Goal: Task Accomplishment & Management: Use online tool/utility

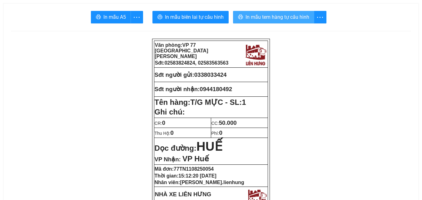
click at [274, 18] on span "In mẫu tem hàng tự cấu hình" at bounding box center [278, 17] width 64 height 8
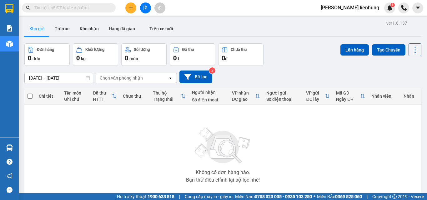
click at [150, 6] on button at bounding box center [145, 8] width 11 height 11
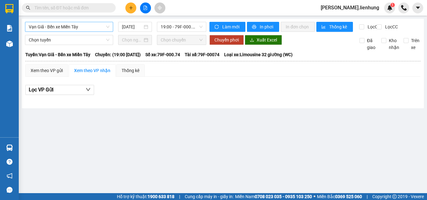
click at [98, 23] on span "Vạn Giã - Bến xe Miền Tây" at bounding box center [69, 26] width 81 height 9
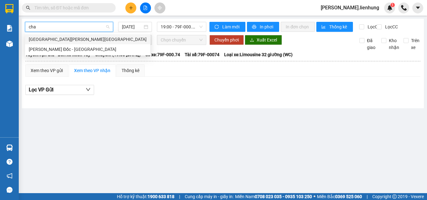
type input "chau"
click at [68, 34] on div "[GEOGRAPHIC_DATA][PERSON_NAME][GEOGRAPHIC_DATA]" at bounding box center [87, 39] width 125 height 10
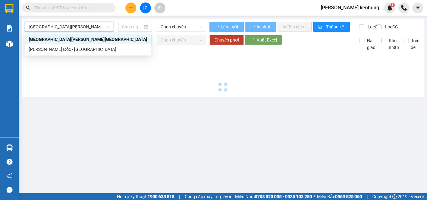
type input "[DATE]"
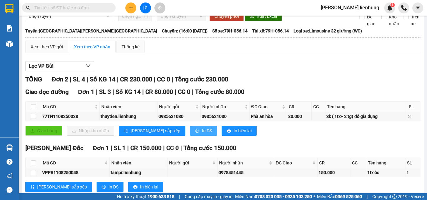
scroll to position [45, 0]
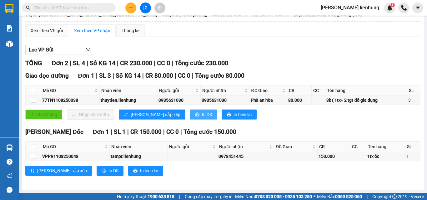
click at [195, 115] on icon "printer" at bounding box center [197, 115] width 4 height 4
click at [264, 42] on div "Xem theo VP gửi Xem theo [PERSON_NAME] Thống kê Lọc VP Gửi [PERSON_NAME] 2 | S…" at bounding box center [222, 103] width 395 height 159
